Goal: Navigation & Orientation: Understand site structure

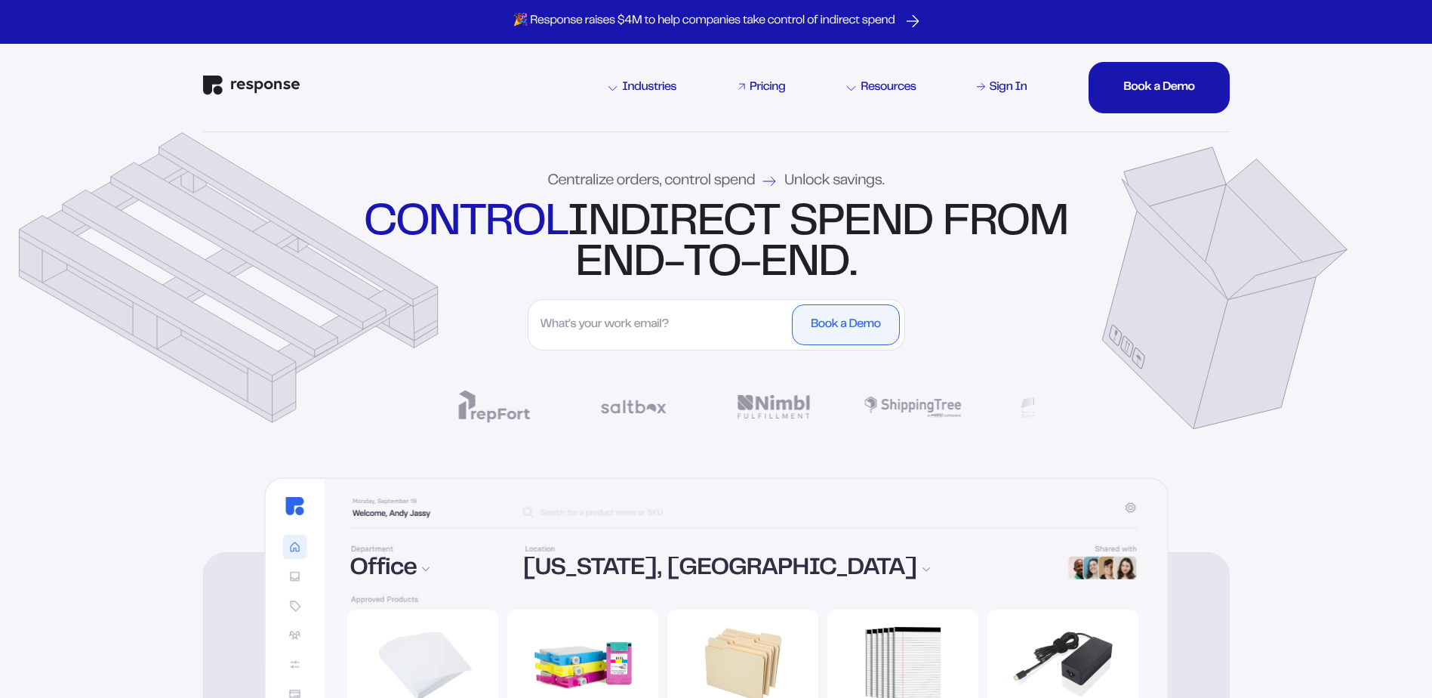
click at [760, 87] on div "Pricing" at bounding box center [767, 88] width 35 height 12
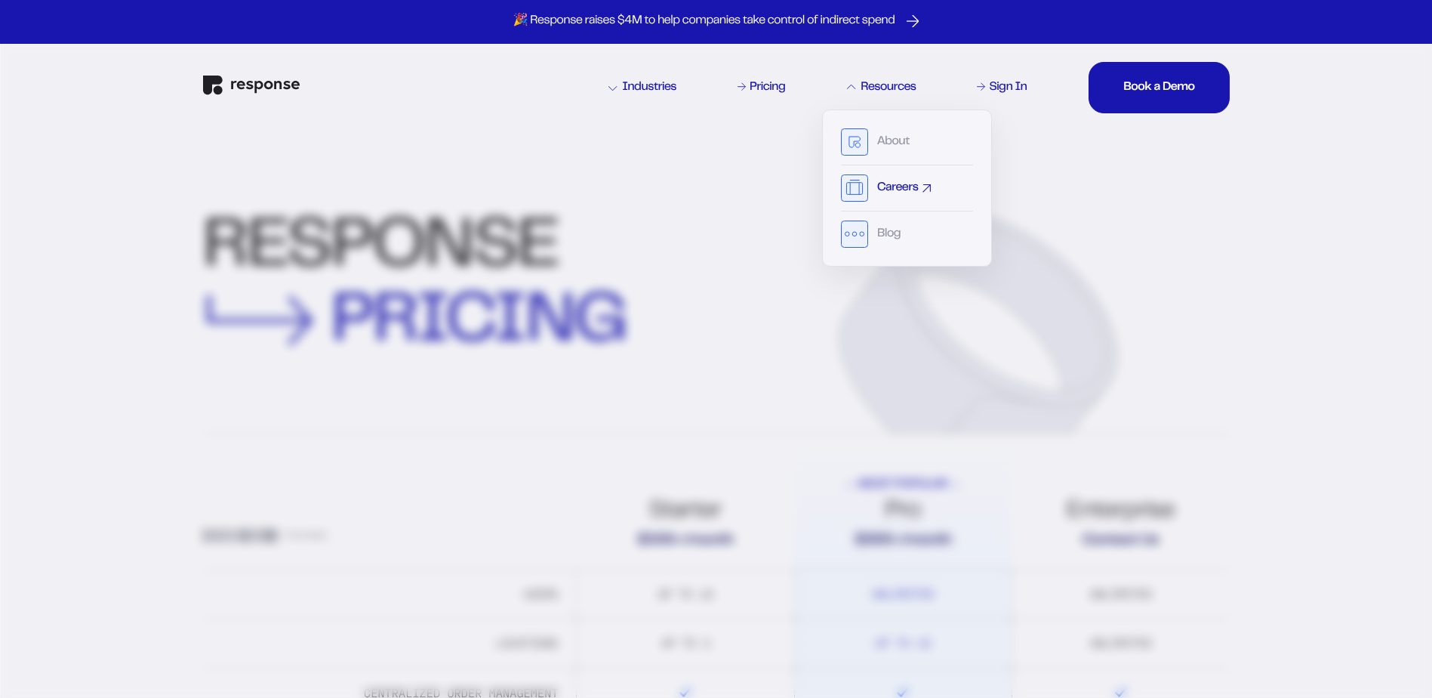
click at [892, 191] on div "Careers" at bounding box center [897, 188] width 41 height 12
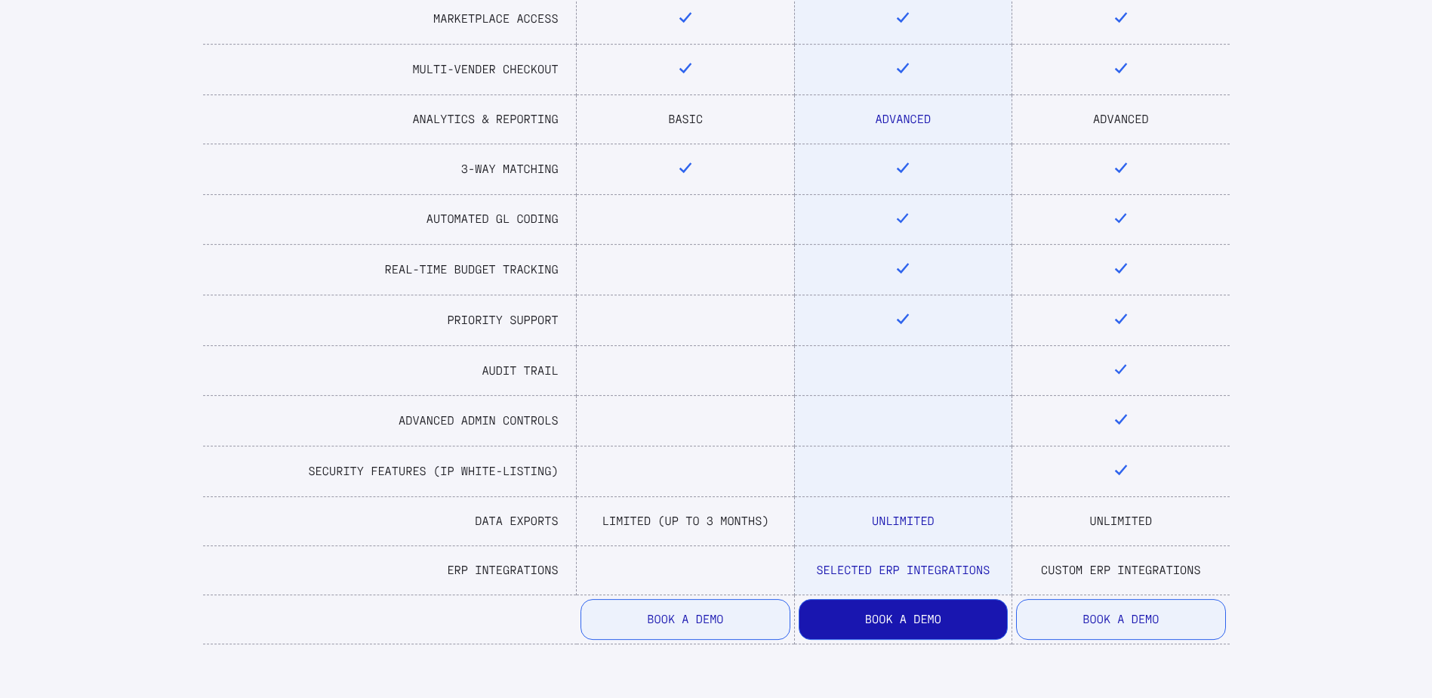
scroll to position [831, 0]
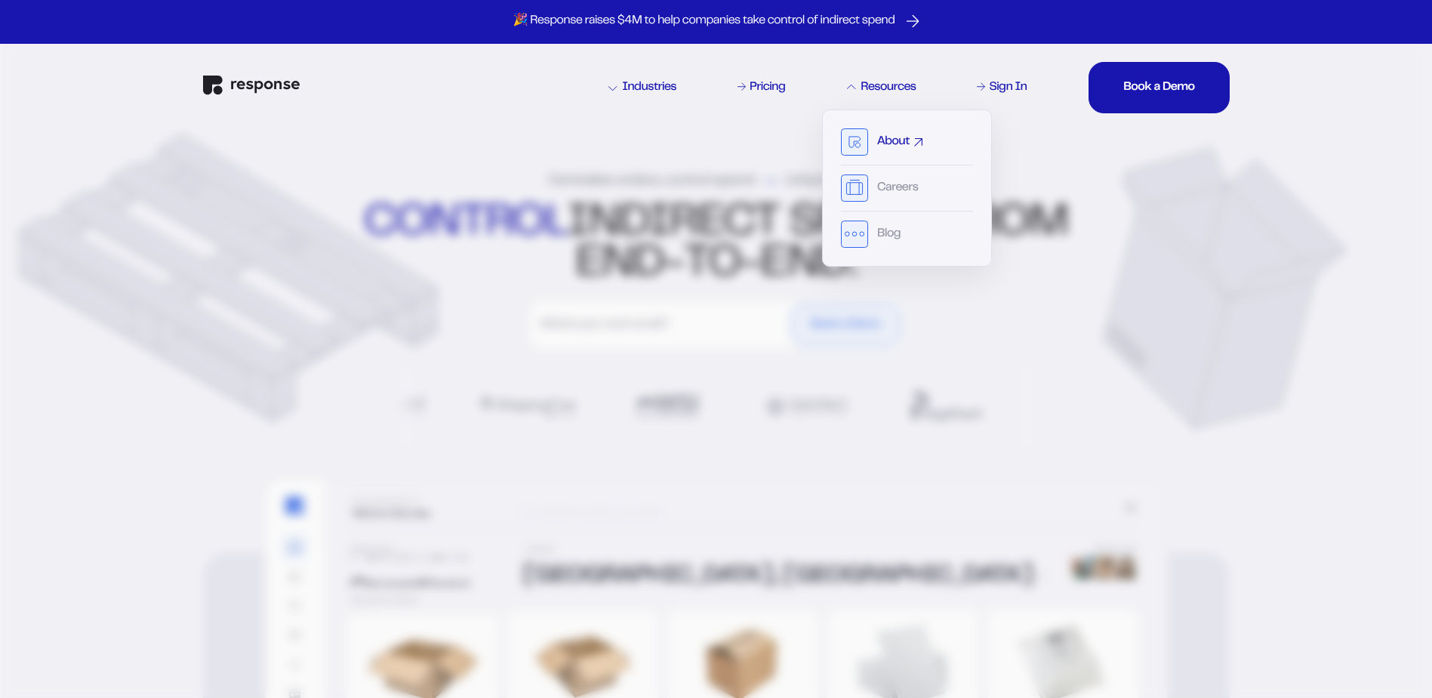
click at [893, 136] on div "About" at bounding box center [893, 142] width 32 height 12
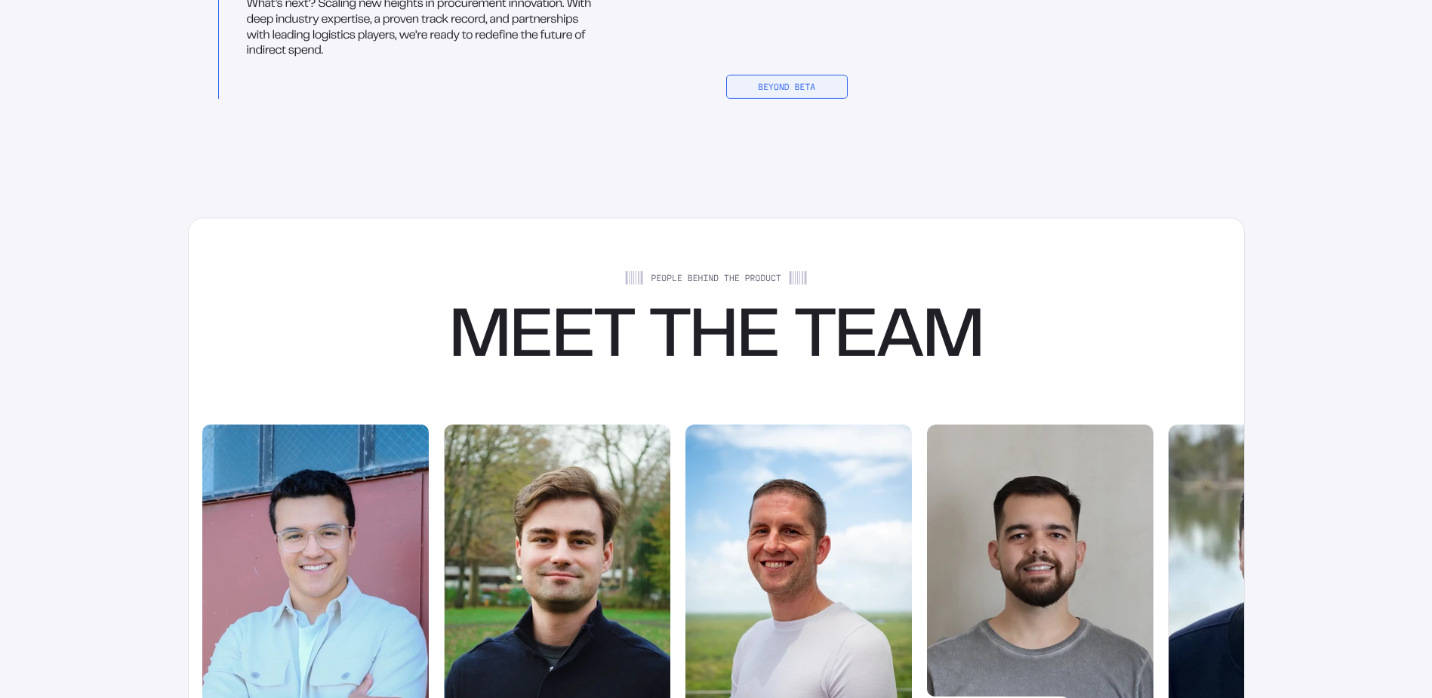
scroll to position [2643, 0]
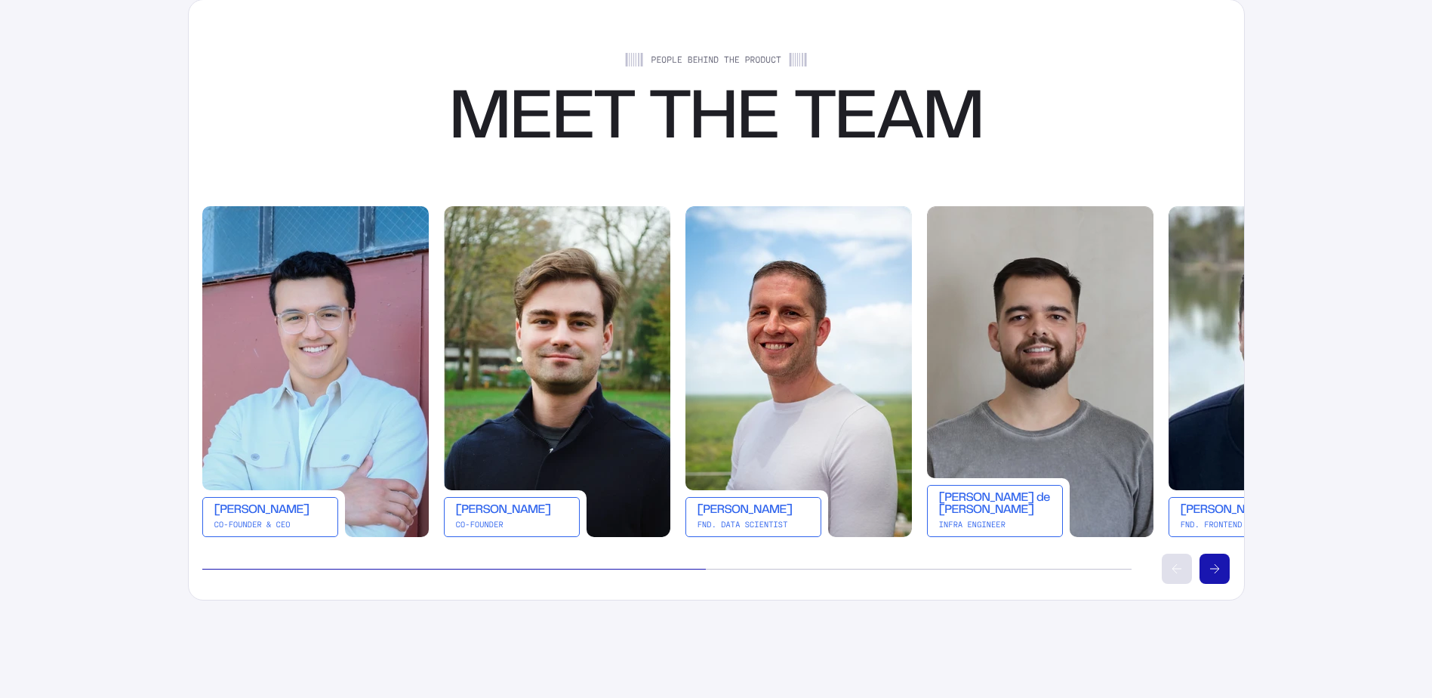
click at [1221, 572] on button "Scroll right" at bounding box center [1215, 568] width 30 height 30
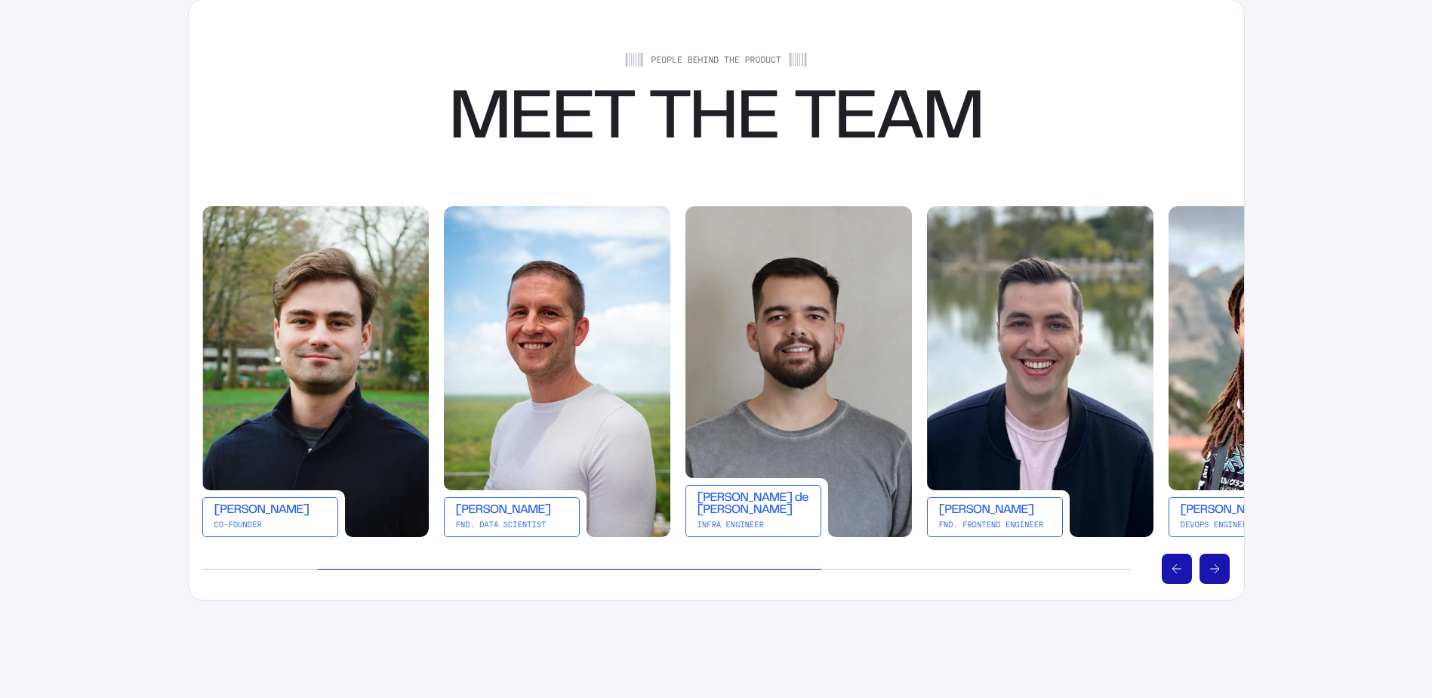
click at [1220, 572] on button "Scroll right" at bounding box center [1215, 568] width 30 height 30
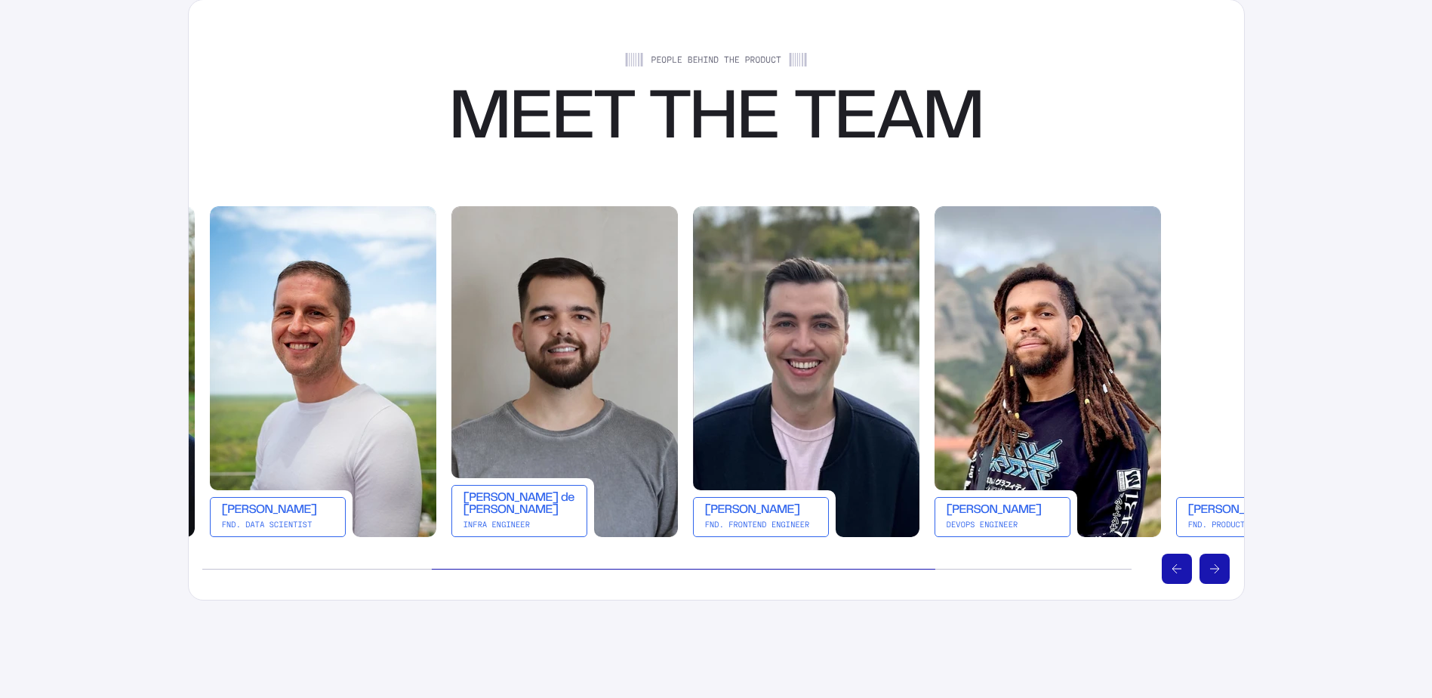
scroll to position [0, 483]
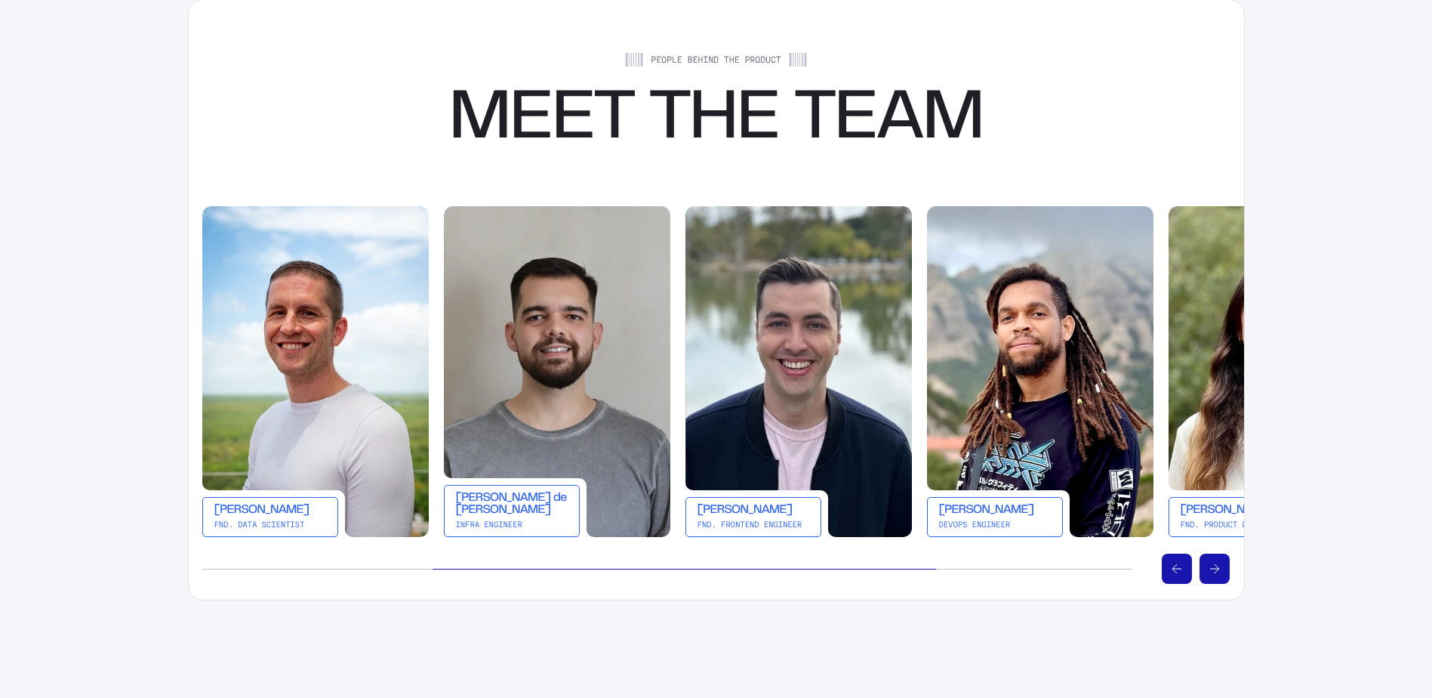
click at [1220, 572] on button "Scroll right" at bounding box center [1215, 568] width 30 height 30
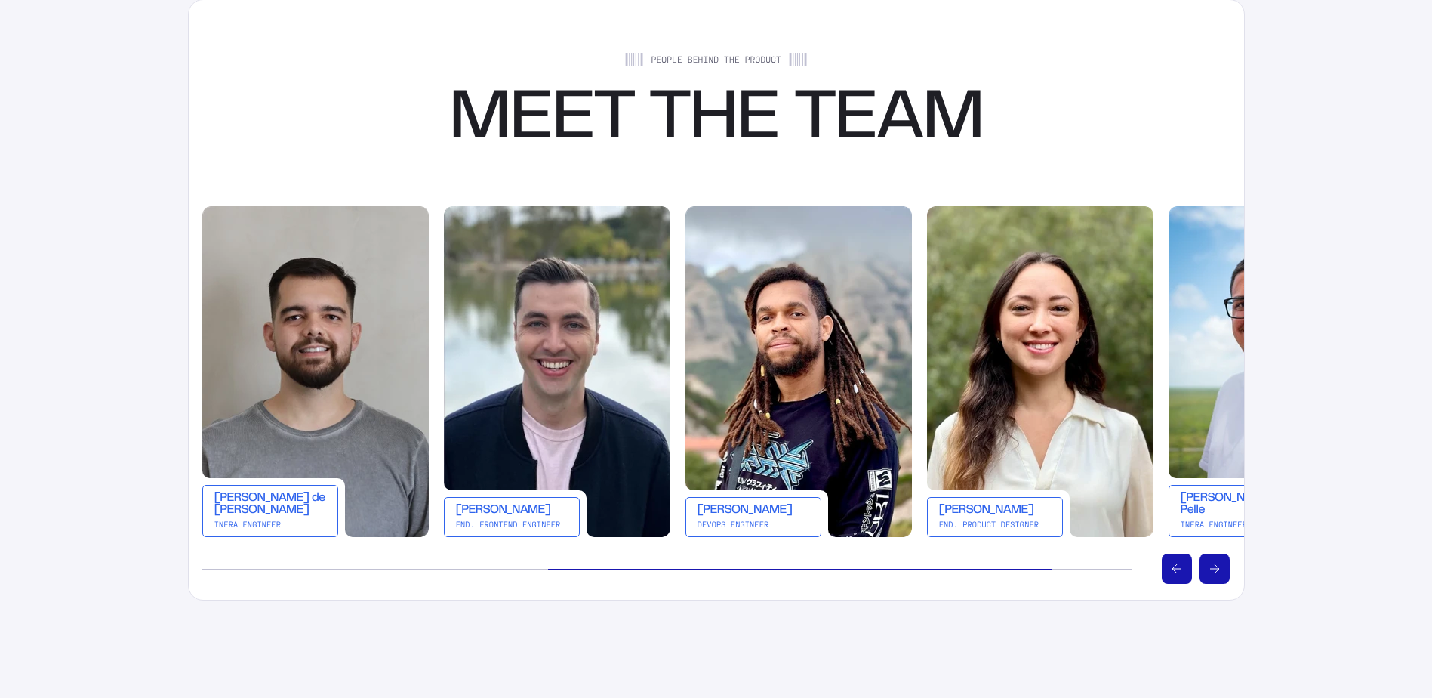
click at [1220, 572] on button "Scroll right" at bounding box center [1215, 568] width 30 height 30
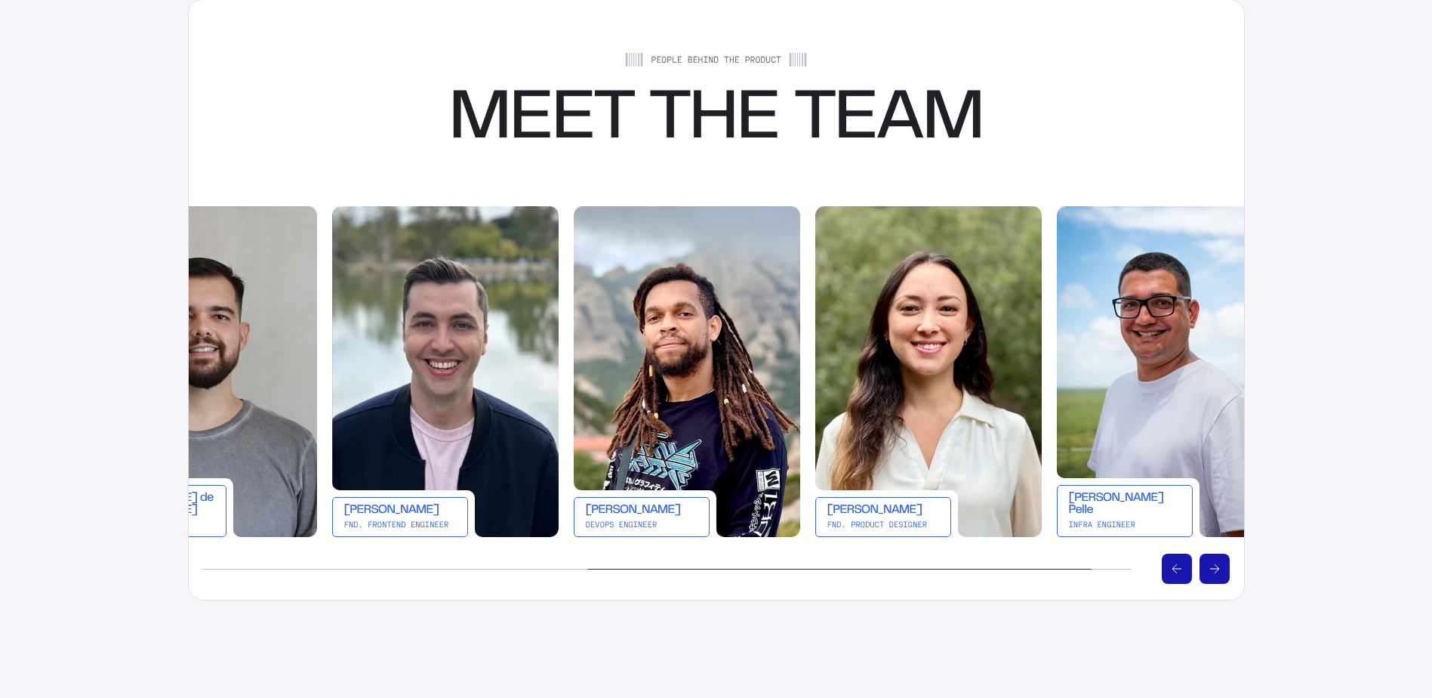
scroll to position [0, 891]
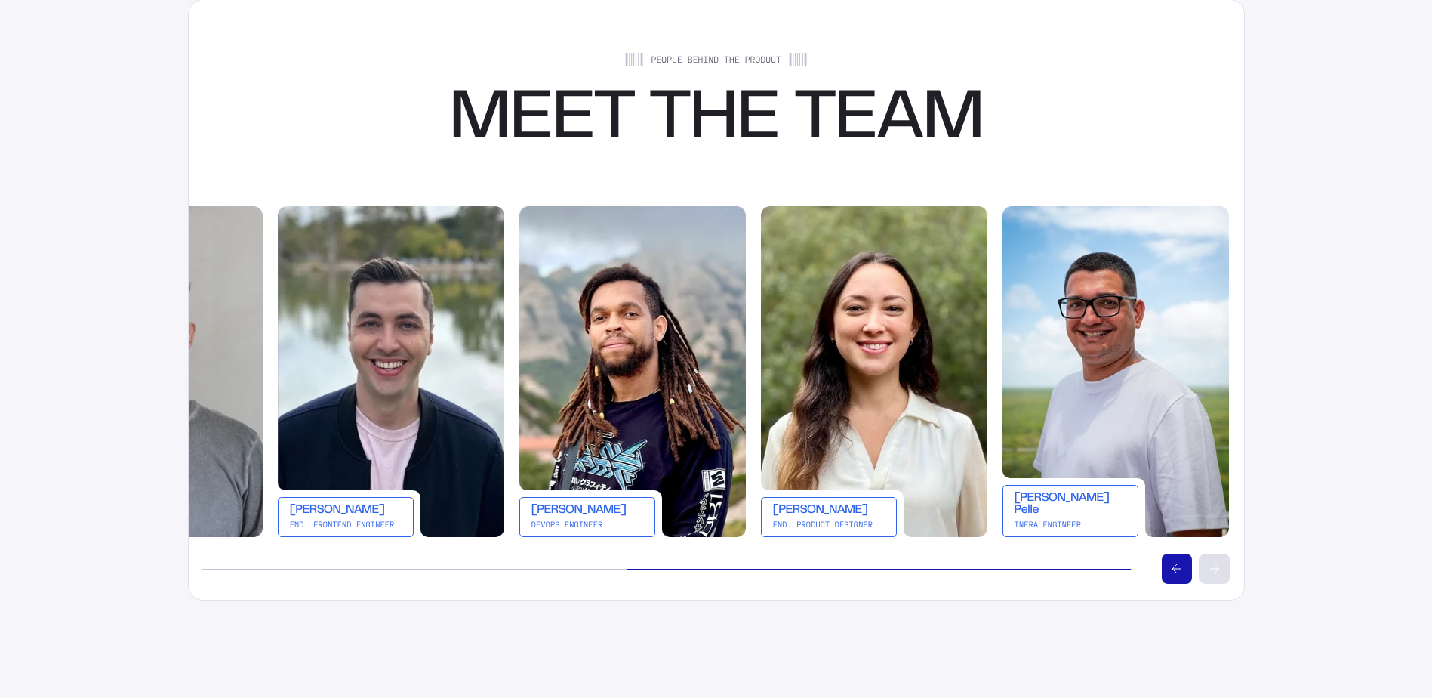
click at [1182, 572] on button "Scroll left" at bounding box center [1177, 568] width 30 height 30
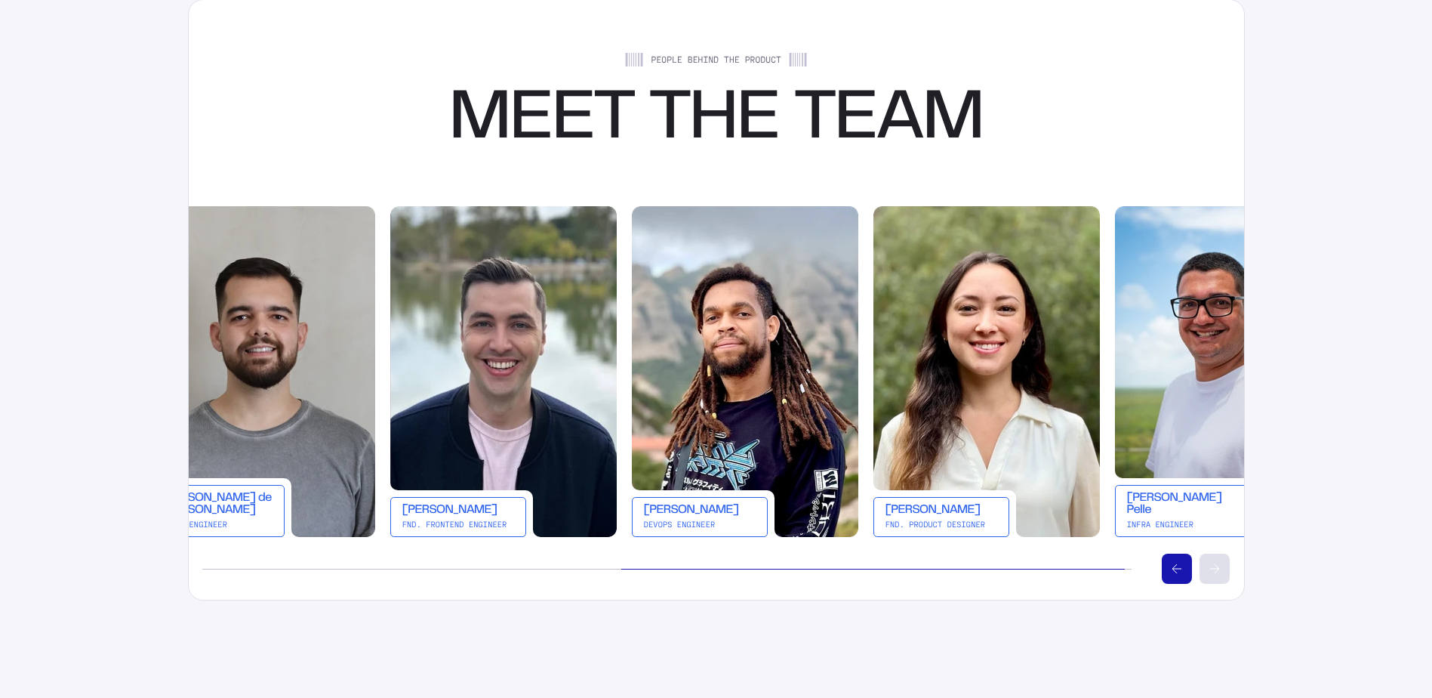
click at [1182, 572] on button "Scroll left" at bounding box center [1177, 568] width 30 height 30
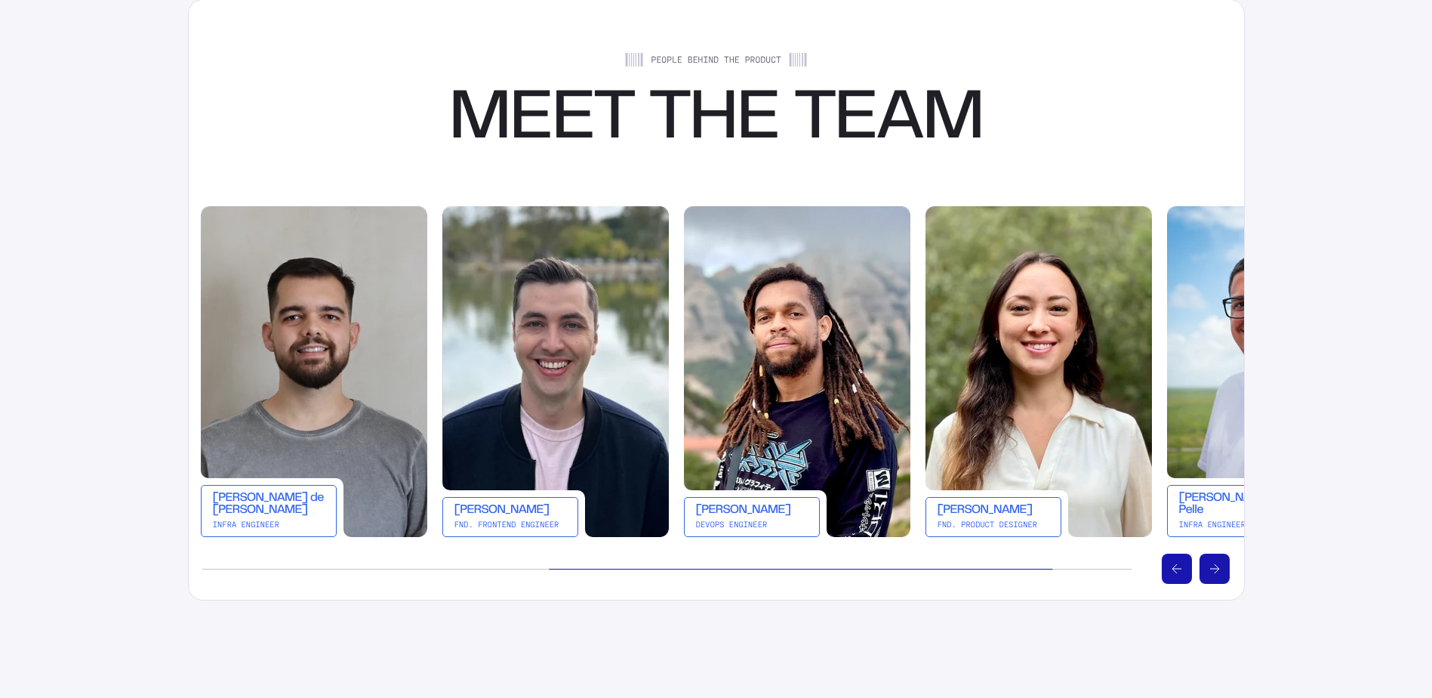
click at [1182, 572] on button "Scroll left" at bounding box center [1177, 568] width 30 height 30
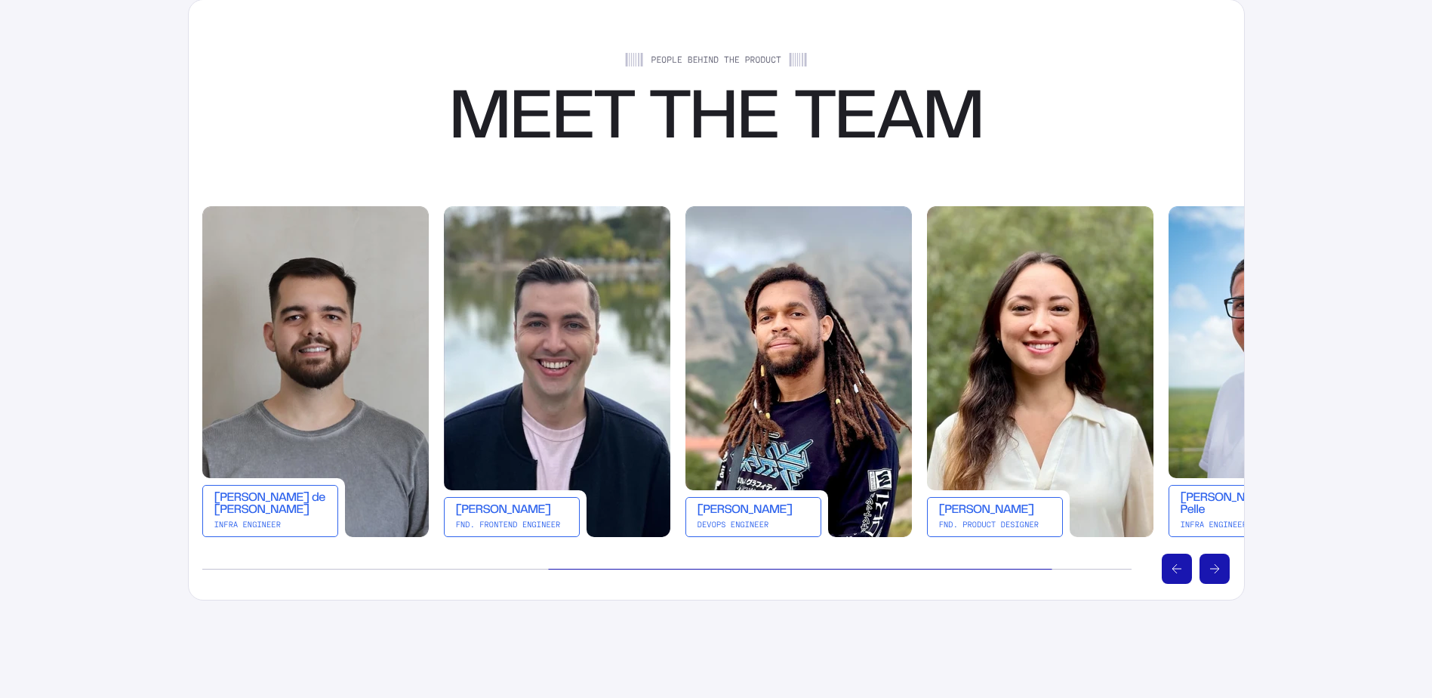
click at [1182, 572] on button "Scroll left" at bounding box center [1177, 568] width 30 height 30
click at [1178, 570] on icon "Scroll left" at bounding box center [1177, 568] width 9 height 9
click at [1176, 566] on 414 "Scroll left" at bounding box center [1175, 568] width 5 height 9
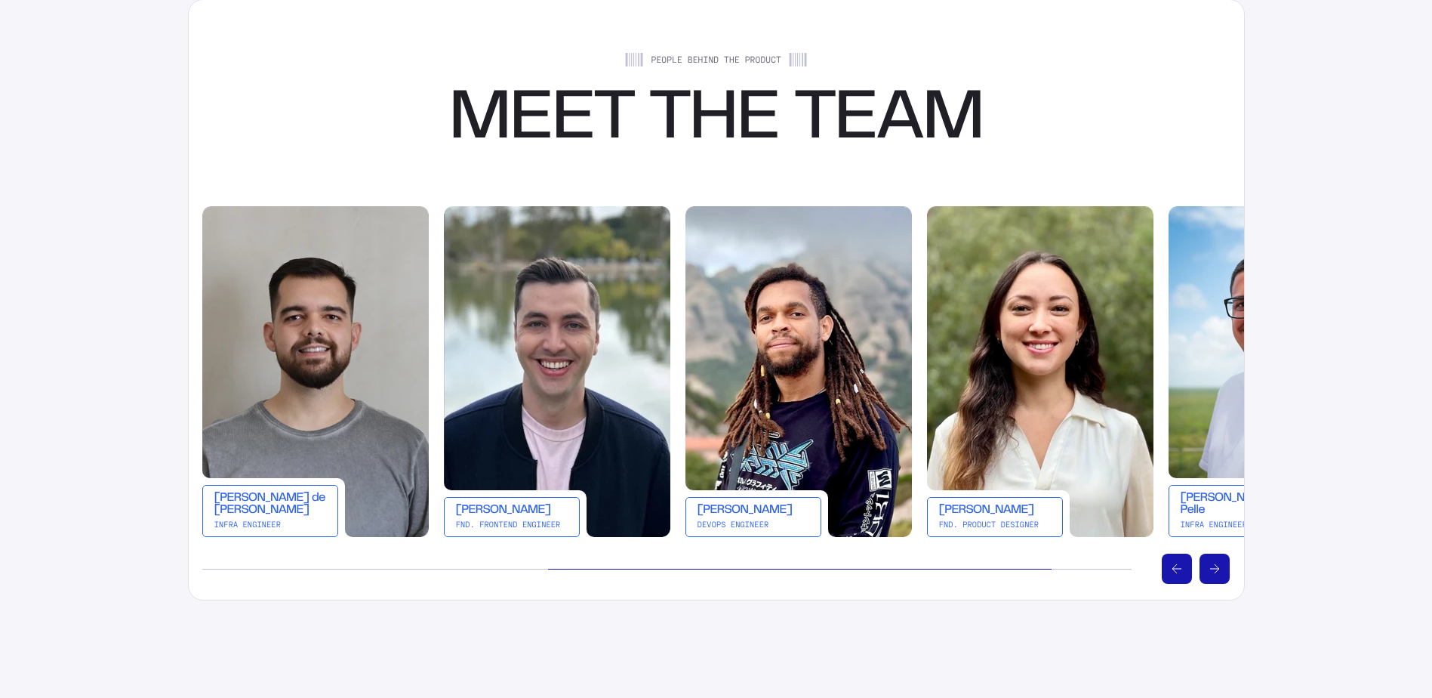
click at [1213, 565] on icon "Scroll right" at bounding box center [1214, 568] width 9 height 9
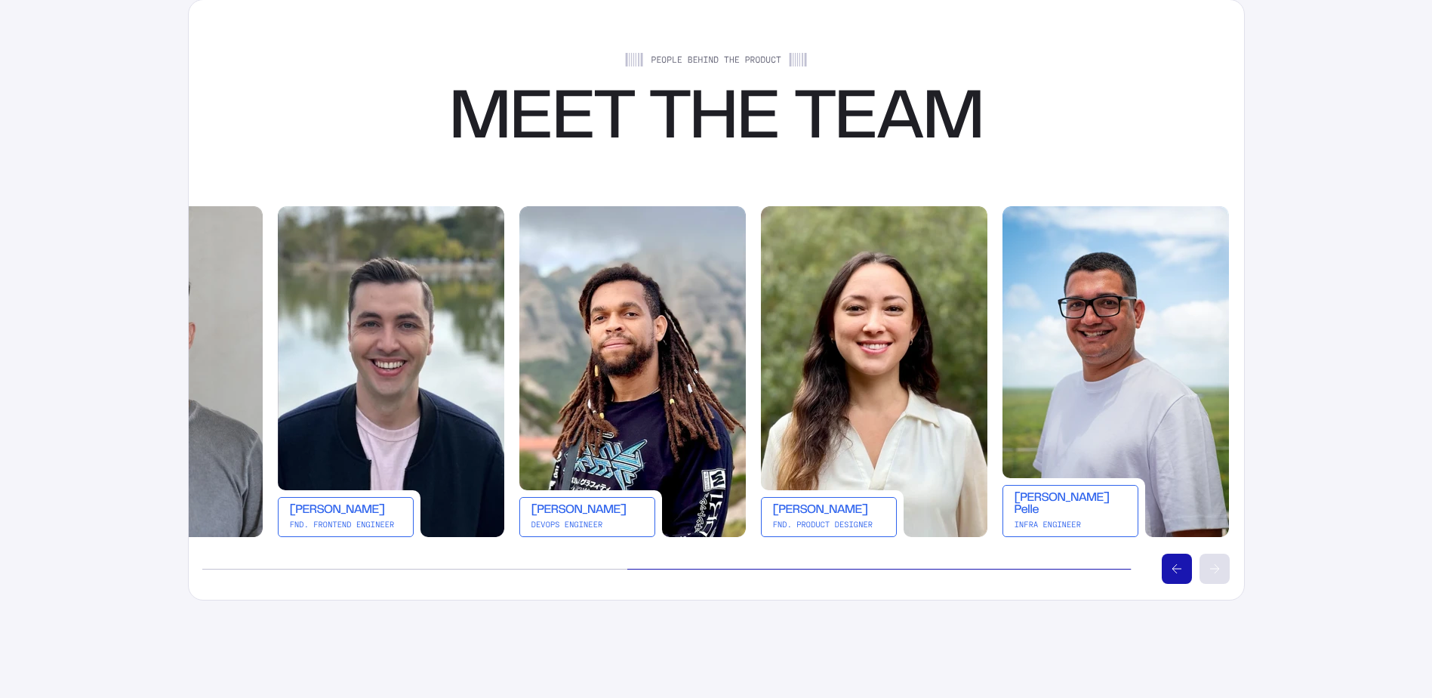
click at [1185, 572] on button "Scroll left" at bounding box center [1177, 568] width 30 height 30
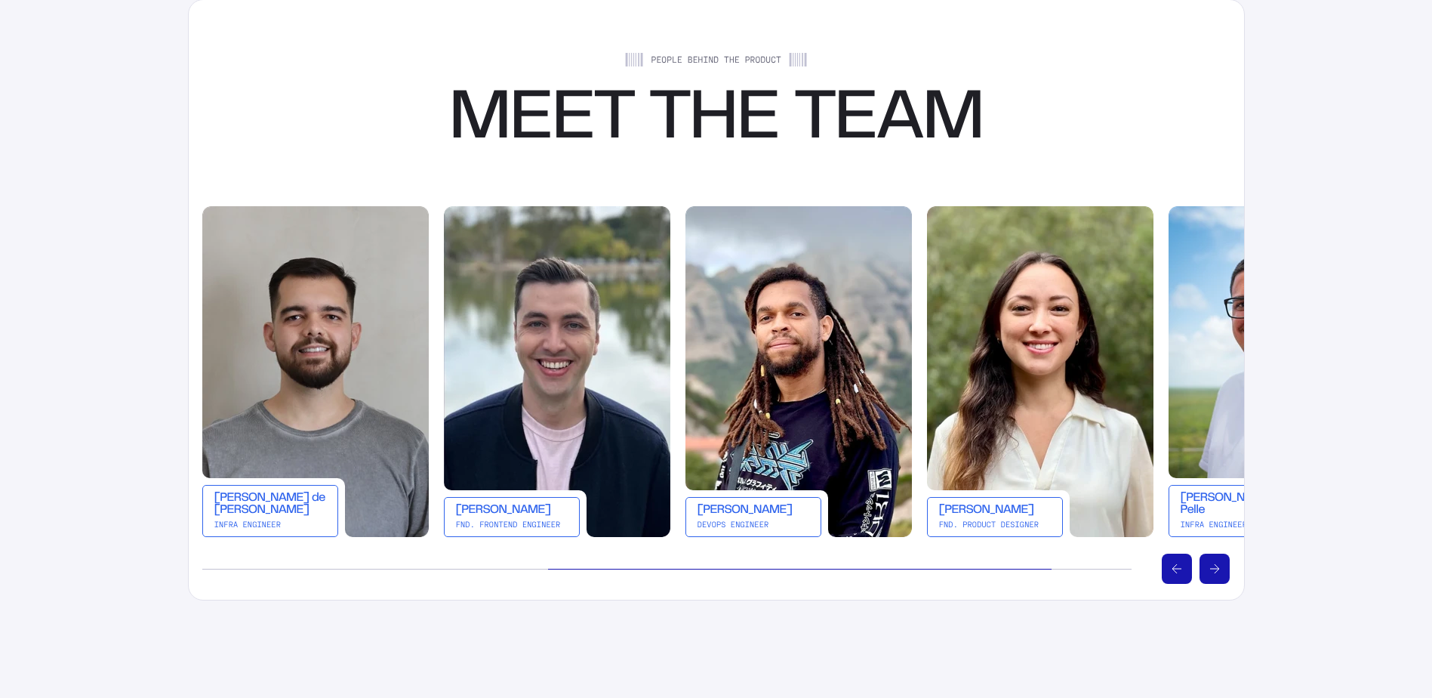
click at [1185, 572] on button "Scroll left" at bounding box center [1177, 568] width 30 height 30
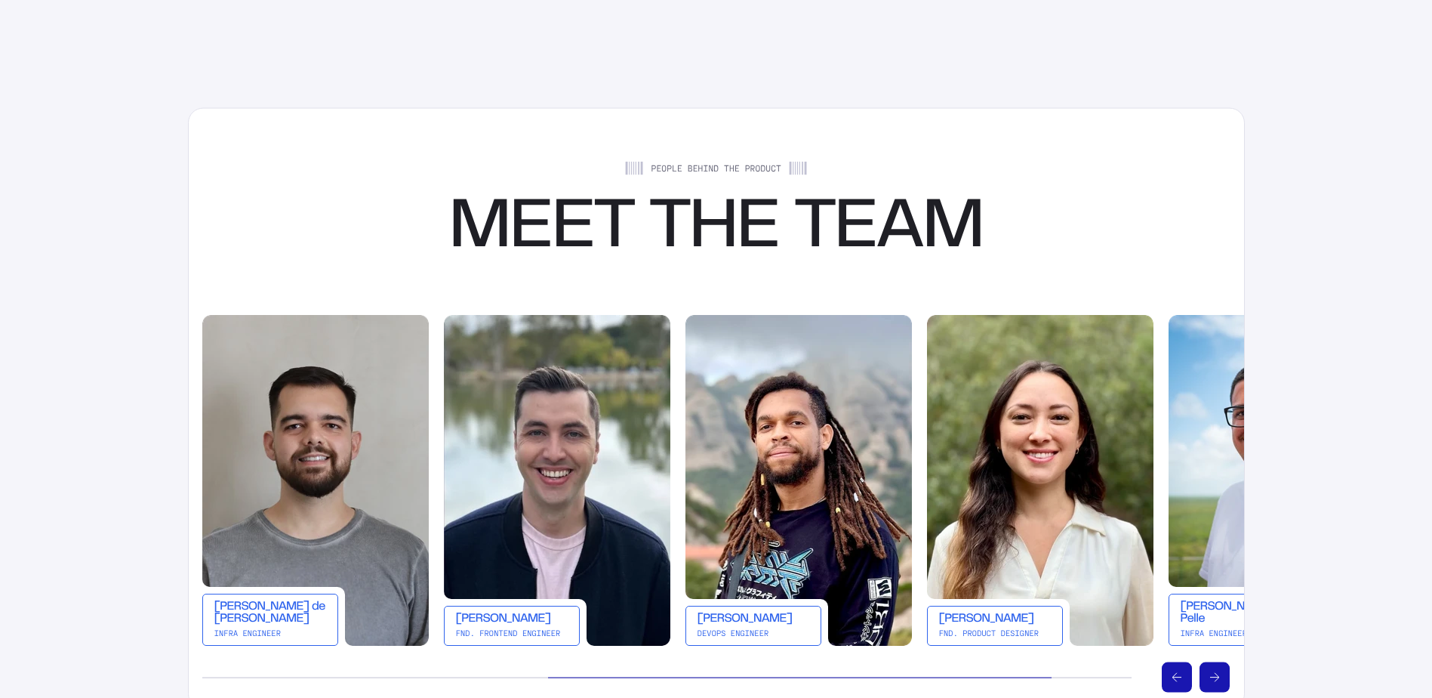
scroll to position [2718, 0]
